Goal: Task Accomplishment & Management: Manage account settings

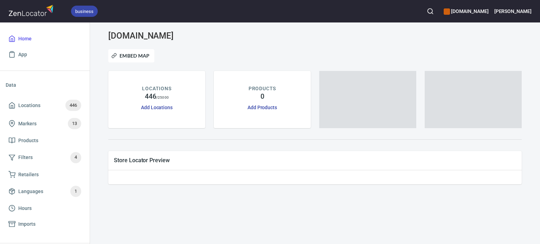
click at [466, 11] on h6 "[DOMAIN_NAME]" at bounding box center [465, 11] width 45 height 8
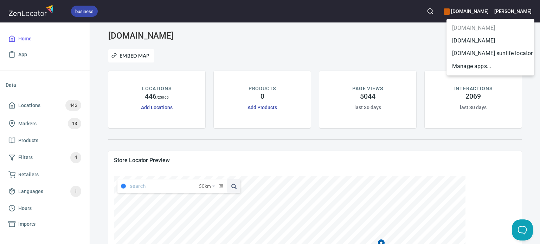
click at [310, 56] on div at bounding box center [270, 122] width 540 height 244
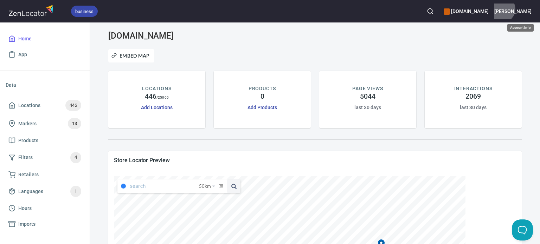
click at [523, 9] on h6 "[PERSON_NAME]" at bounding box center [512, 11] width 37 height 8
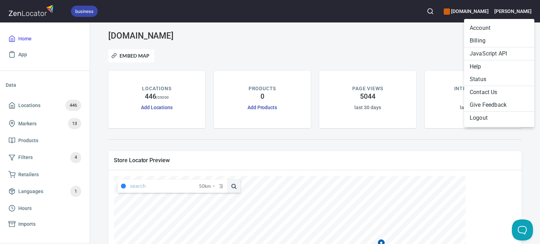
click at [481, 41] on li "Billing" at bounding box center [499, 40] width 70 height 13
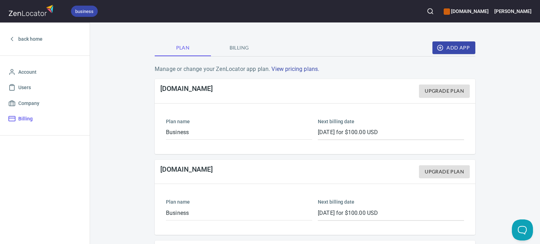
click at [238, 59] on div "Plan Billing Add App Manage or change your ZenLocator app plan. View pricing pl…" at bounding box center [314, 178] width 337 height 279
click at [233, 40] on button "Billing" at bounding box center [239, 47] width 56 height 17
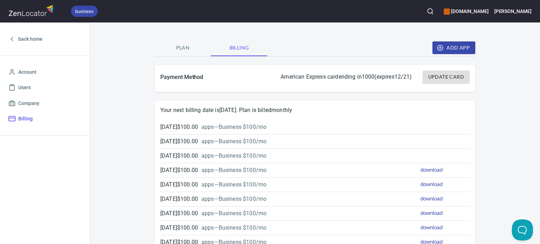
click at [168, 171] on p "2025-06-23 $ 100.00" at bounding box center [179, 170] width 38 height 8
click at [190, 152] on p "2025-07-23 $ 100.00" at bounding box center [179, 156] width 38 height 8
click at [275, 136] on div "2025-08-23 $ 100.00 app s — Business $100/mo" at bounding box center [289, 141] width 260 height 11
drag, startPoint x: 386, startPoint y: 123, endPoint x: 434, endPoint y: 126, distance: 48.6
click at [393, 125] on div "2025-09-23 $ 100.00 app s — Business $100/mo" at bounding box center [288, 127] width 257 height 8
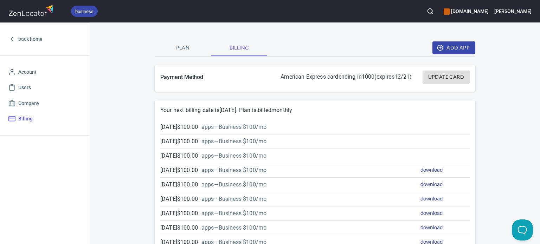
drag, startPoint x: 434, startPoint y: 126, endPoint x: 439, endPoint y: 127, distance: 4.6
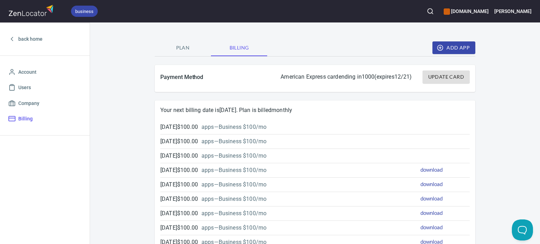
click at [389, 127] on div "2025-09-23 $ 100.00 app s — Business $100/mo" at bounding box center [288, 127] width 257 height 8
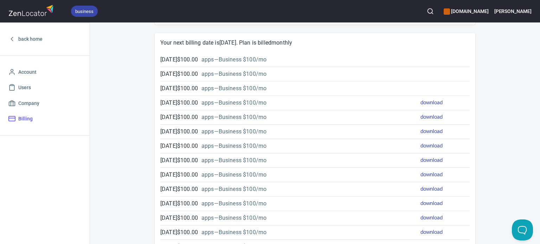
scroll to position [35, 0]
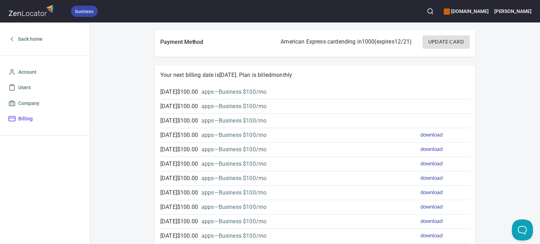
click at [184, 92] on p "2025-09-23 $ 100.00" at bounding box center [179, 92] width 38 height 8
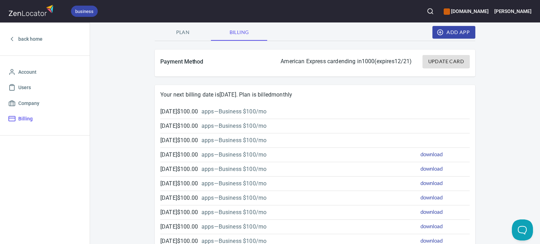
scroll to position [0, 0]
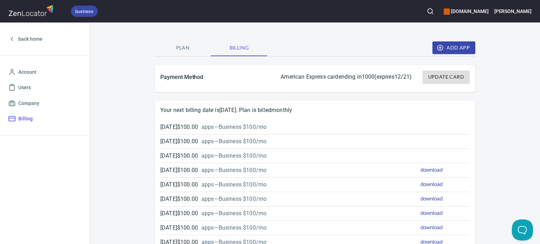
click at [189, 47] on span "Plan" at bounding box center [183, 48] width 48 height 9
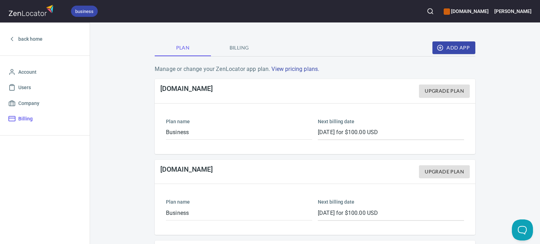
click at [228, 47] on span "Billing" at bounding box center [239, 48] width 48 height 9
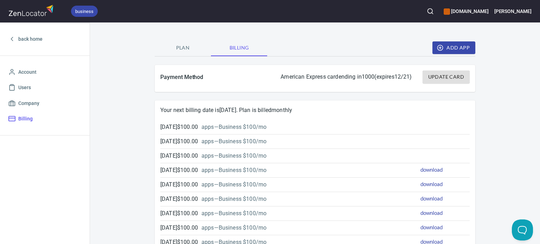
click at [24, 90] on span "Users" at bounding box center [24, 87] width 13 height 9
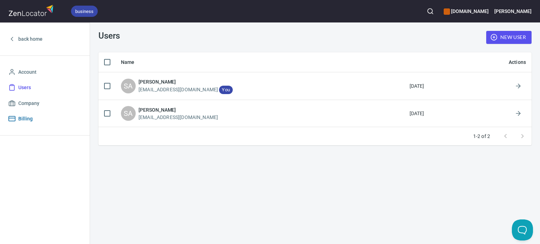
click at [24, 121] on span "Billing" at bounding box center [25, 119] width 14 height 9
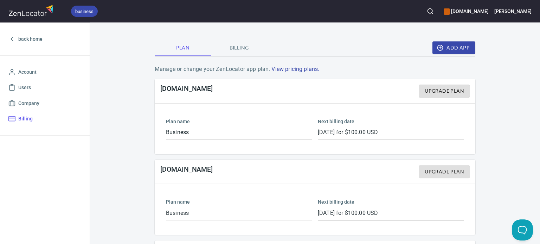
click at [238, 51] on span "Billing" at bounding box center [239, 48] width 48 height 9
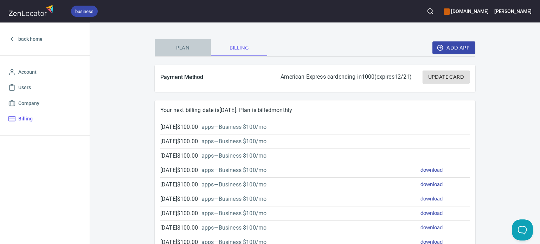
click at [174, 48] on span "Plan" at bounding box center [183, 48] width 48 height 9
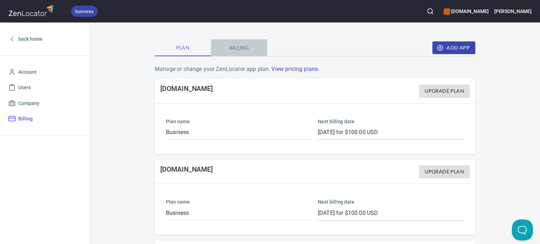
click at [222, 47] on span "Billing" at bounding box center [239, 48] width 48 height 9
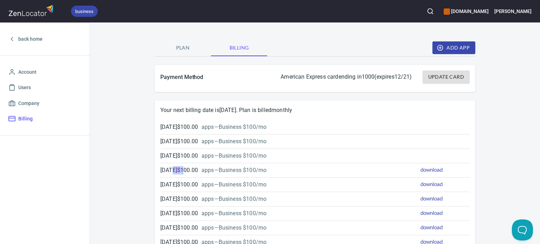
drag, startPoint x: 169, startPoint y: 174, endPoint x: 198, endPoint y: 171, distance: 28.9
click at [198, 171] on p "2025-06-23 $ 100.00" at bounding box center [179, 170] width 38 height 8
click at [434, 73] on span "Update Card" at bounding box center [446, 77] width 36 height 9
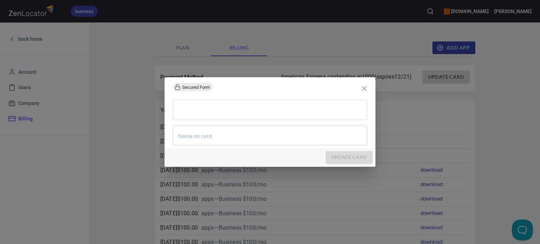
click at [365, 91] on icon "close" at bounding box center [364, 88] width 8 height 8
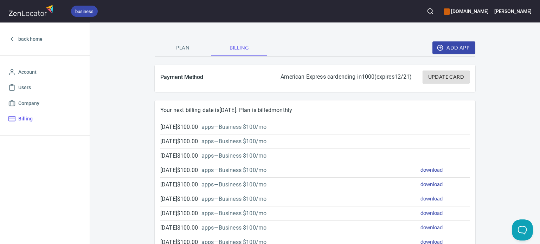
click at [437, 78] on span "Update Card" at bounding box center [446, 77] width 36 height 9
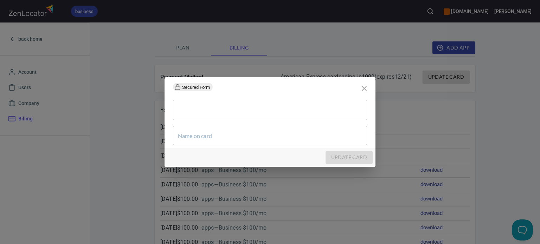
click at [232, 137] on input "text" at bounding box center [270, 136] width 194 height 20
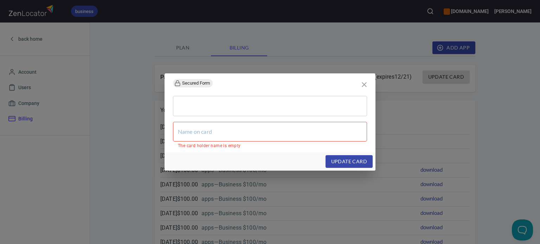
click at [222, 135] on input "text" at bounding box center [270, 132] width 194 height 20
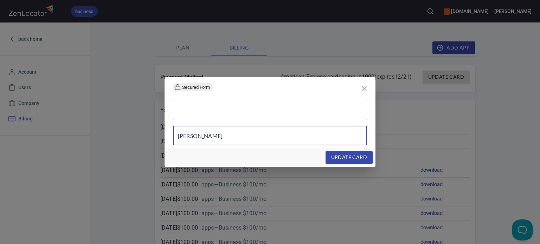
type input "Anna Fanjoy"
click at [339, 157] on span "update card" at bounding box center [349, 157] width 36 height 9
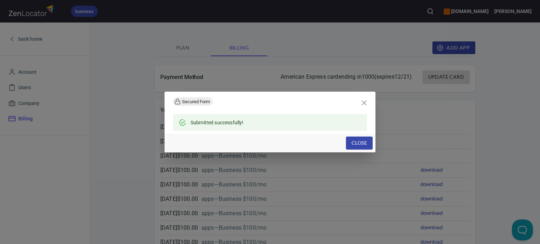
click at [369, 141] on button "Close" at bounding box center [359, 143] width 27 height 13
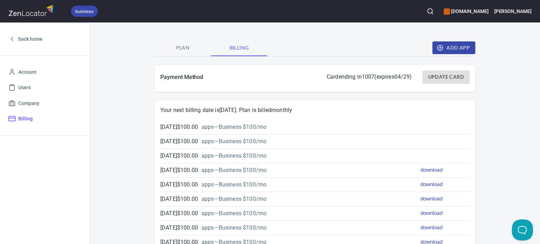
click at [180, 154] on p "2025-07-23 $ 100.00" at bounding box center [179, 156] width 38 height 8
click at [435, 127] on link "download" at bounding box center [431, 126] width 22 height 6
click at [427, 127] on link "download" at bounding box center [431, 126] width 22 height 6
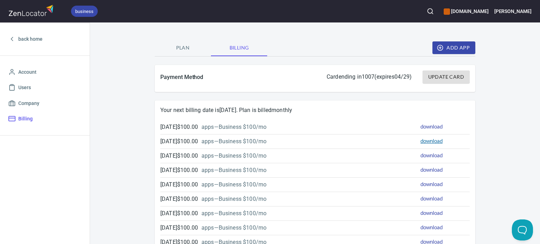
click at [423, 142] on link "download" at bounding box center [431, 141] width 22 height 6
click at [433, 155] on link "download" at bounding box center [431, 155] width 22 height 6
